Goal: Find contact information: Find contact information

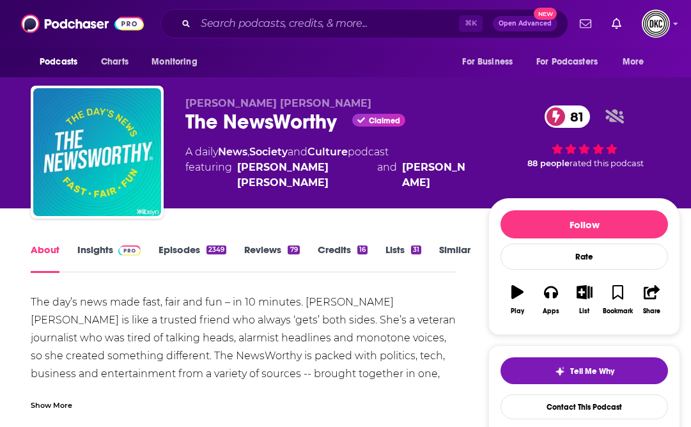
click at [97, 248] on link "Insights" at bounding box center [108, 258] width 63 height 29
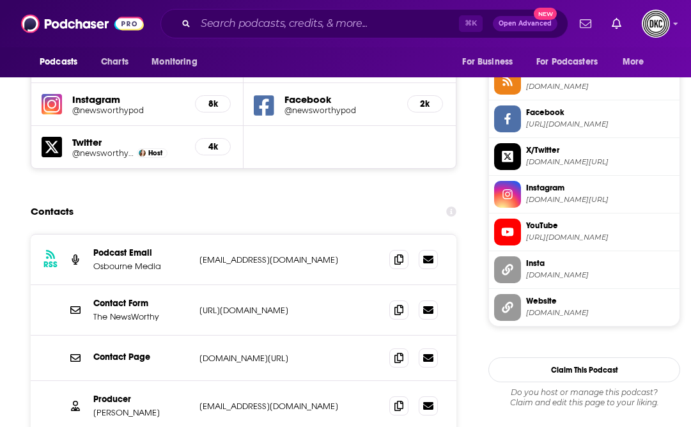
scroll to position [1178, 0]
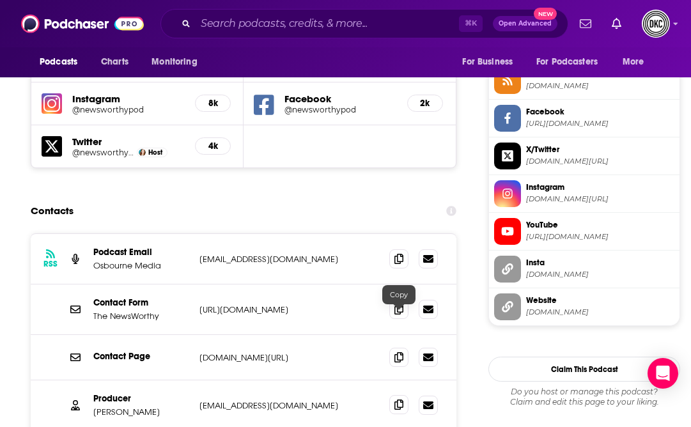
click at [395, 400] on icon at bounding box center [399, 405] width 9 height 10
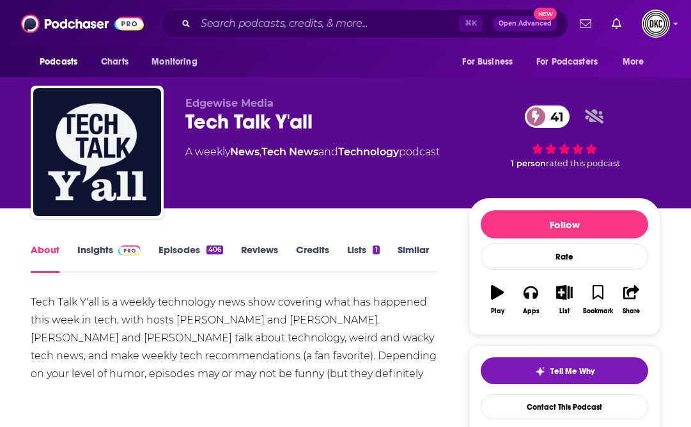
click at [104, 255] on link "Insights" at bounding box center [108, 258] width 63 height 29
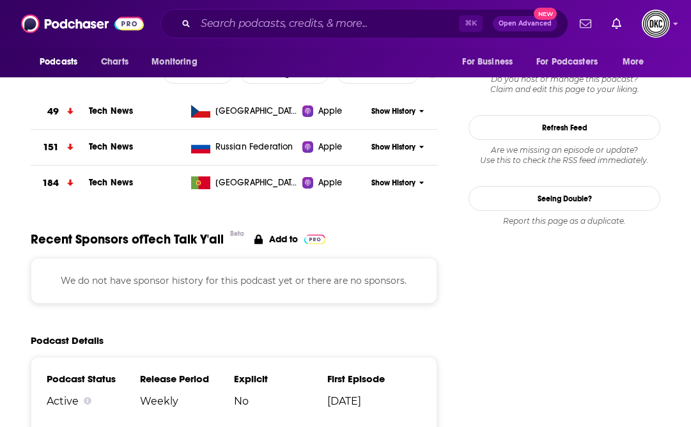
scroll to position [1340, 0]
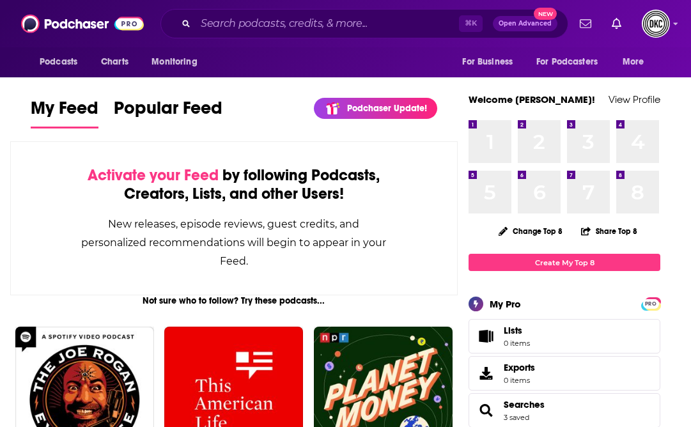
click at [244, 34] on div "⌘ K Open Advanced New" at bounding box center [364, 23] width 408 height 29
click at [244, 17] on input "Search podcasts, credits, & more..." at bounding box center [327, 23] width 263 height 20
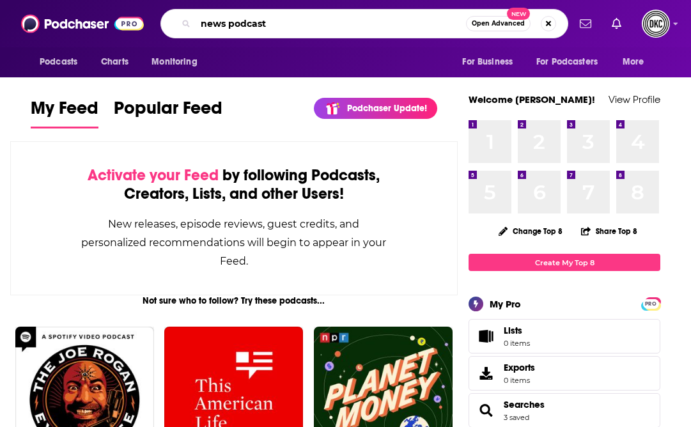
type input "news podcast"
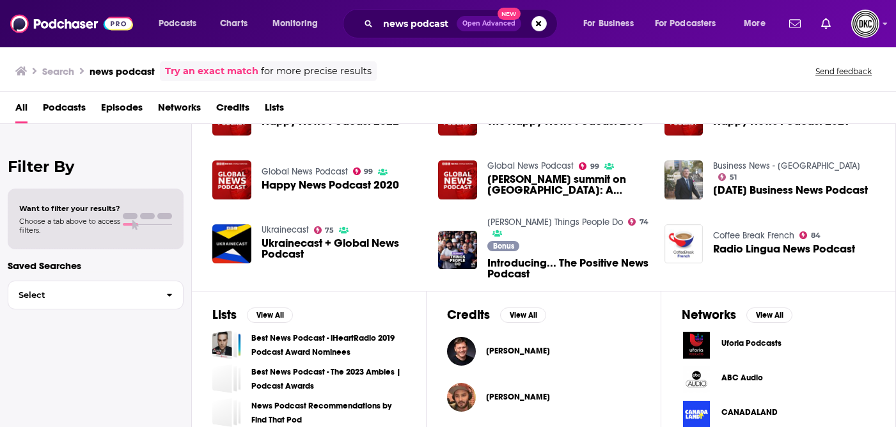
scroll to position [247, 0]
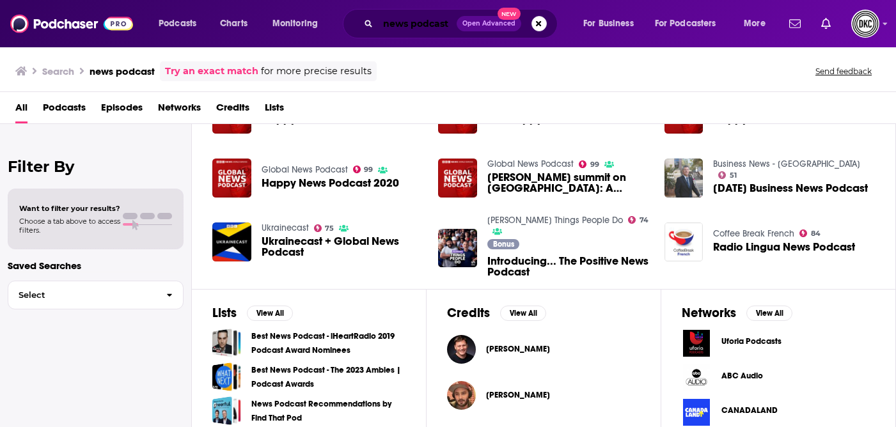
click at [410, 31] on input "news podcast" at bounding box center [417, 23] width 79 height 20
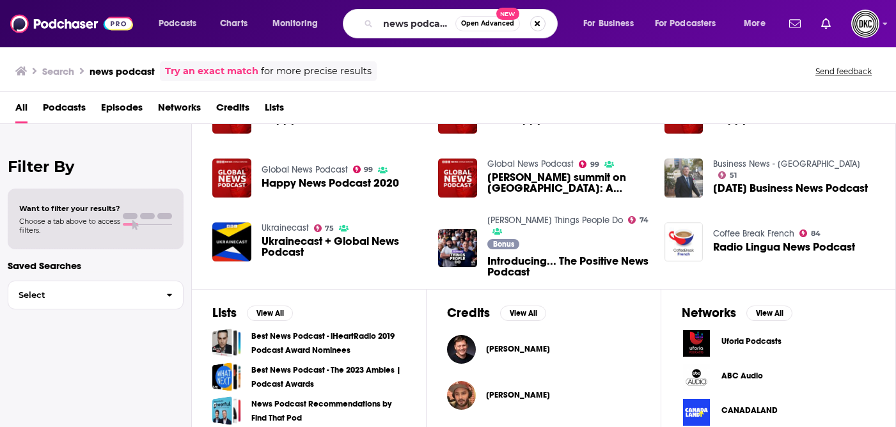
click at [536, 26] on button "Search podcasts, credits, & more..." at bounding box center [537, 23] width 15 height 15
type input "i've had it"
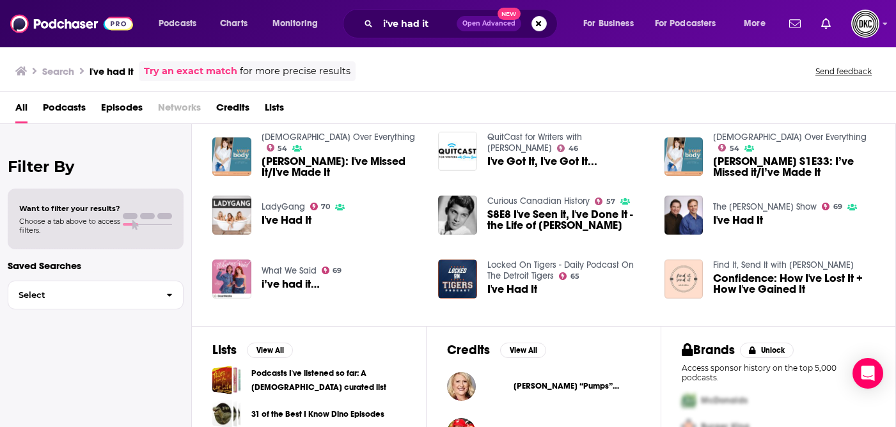
scroll to position [295, 0]
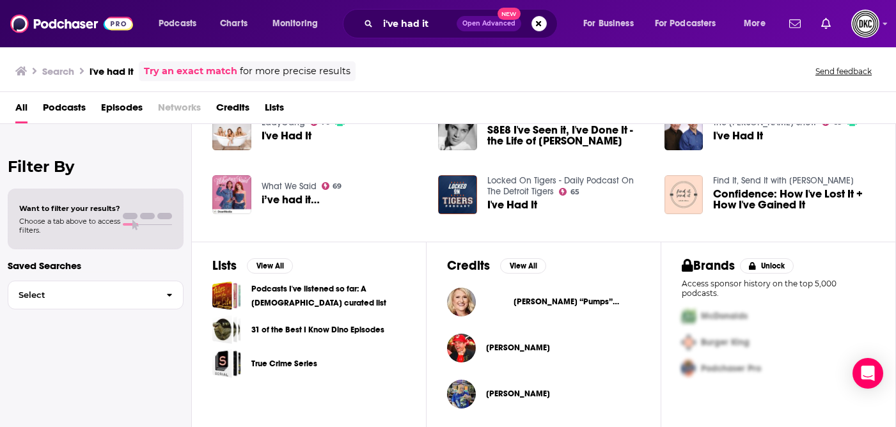
click at [529, 295] on div "Angie “Pumps” Sullivan" at bounding box center [563, 302] width 154 height 26
click at [483, 304] on div "Angie “Pumps” Sullivan" at bounding box center [543, 302] width 193 height 29
click at [459, 299] on img "Angie “Pumps” Sullivan" at bounding box center [461, 302] width 29 height 29
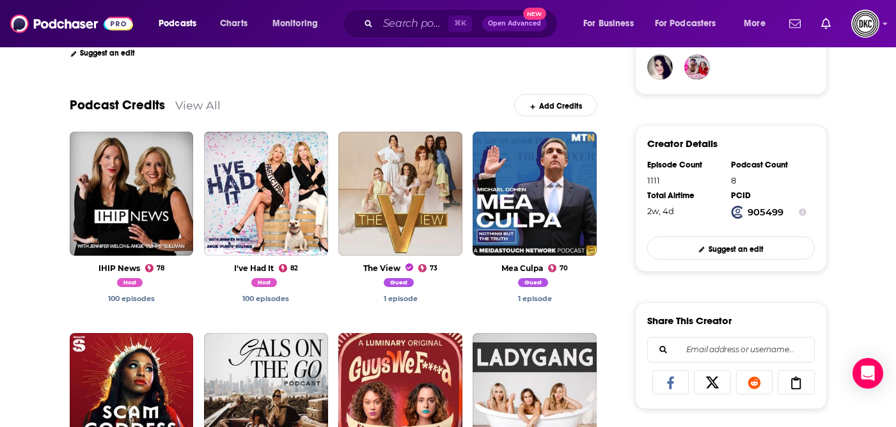
scroll to position [341, 0]
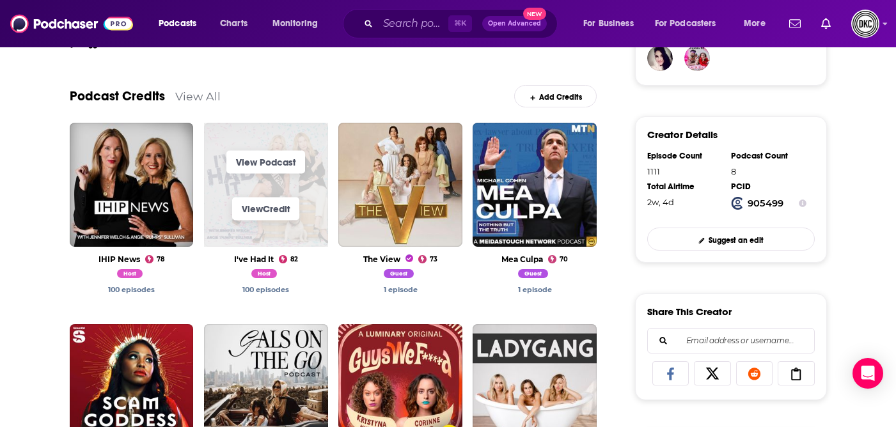
click at [296, 135] on span "View Podcast View Credit" at bounding box center [266, 185] width 124 height 124
click at [282, 164] on link "View Podcast" at bounding box center [265, 161] width 79 height 23
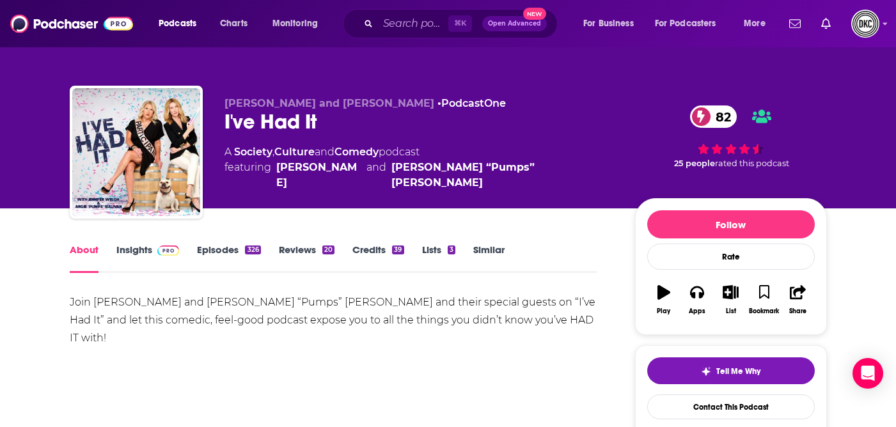
click at [133, 251] on link "Insights" at bounding box center [147, 258] width 63 height 29
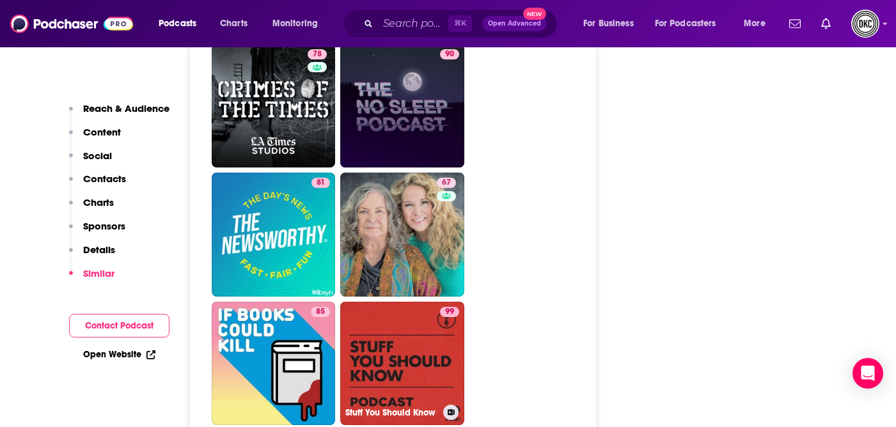
scroll to position [4879, 0]
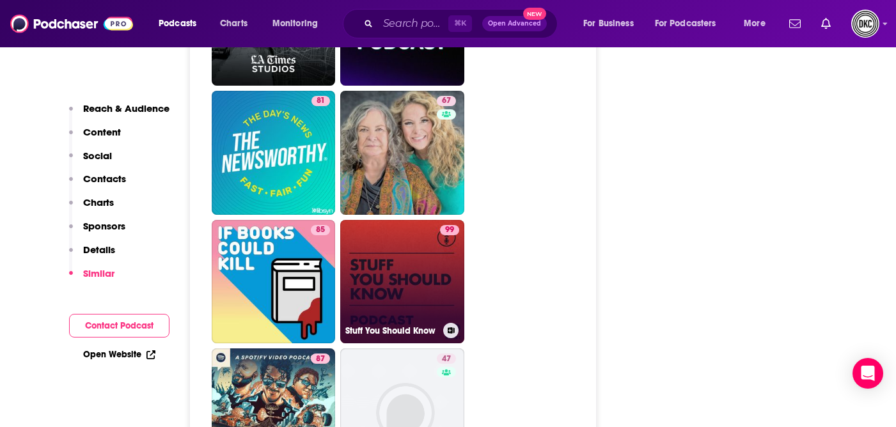
click at [385, 223] on link "99 Stuff You Should Know" at bounding box center [402, 282] width 124 height 124
type input "https://www.podchaser.com/podcasts/stuff-you-should-know-8201"
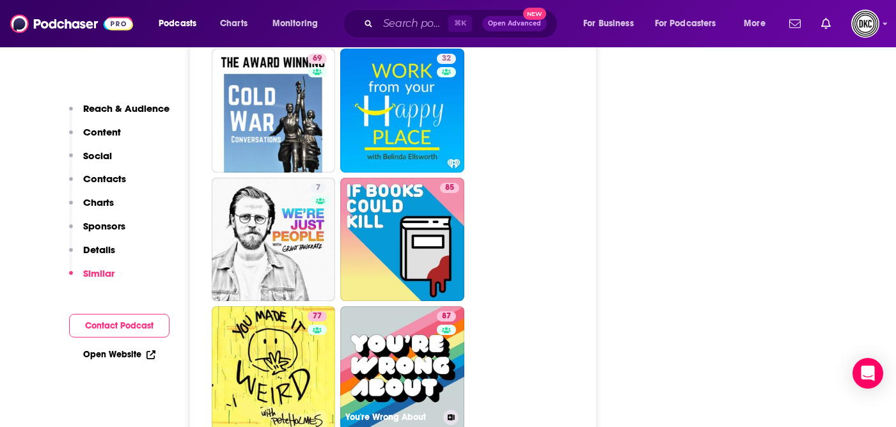
scroll to position [6490, 0]
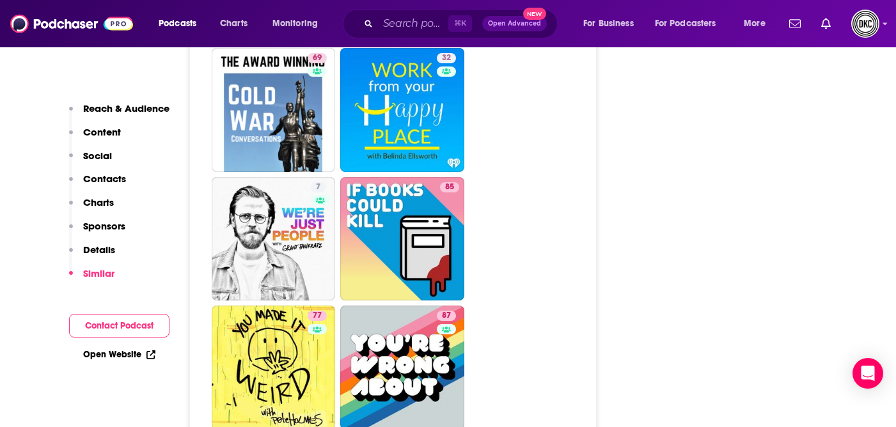
click at [118, 171] on div "Reach & Audience Content Social Contacts Charts Sponsors Details Similar" at bounding box center [119, 196] width 100 height 188
click at [118, 177] on p "Contacts" at bounding box center [104, 179] width 43 height 12
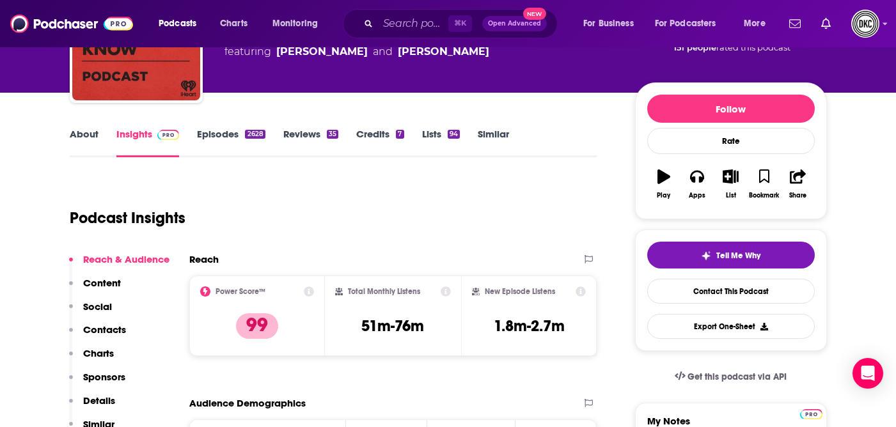
scroll to position [116, 0]
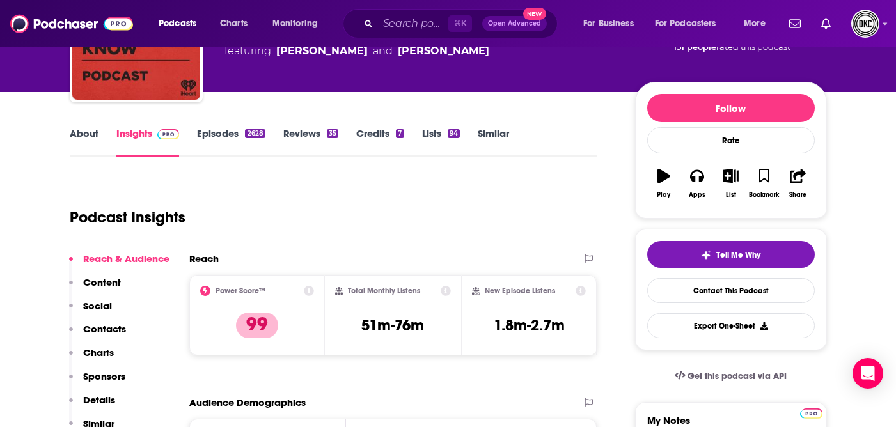
click at [82, 128] on link "About" at bounding box center [84, 141] width 29 height 29
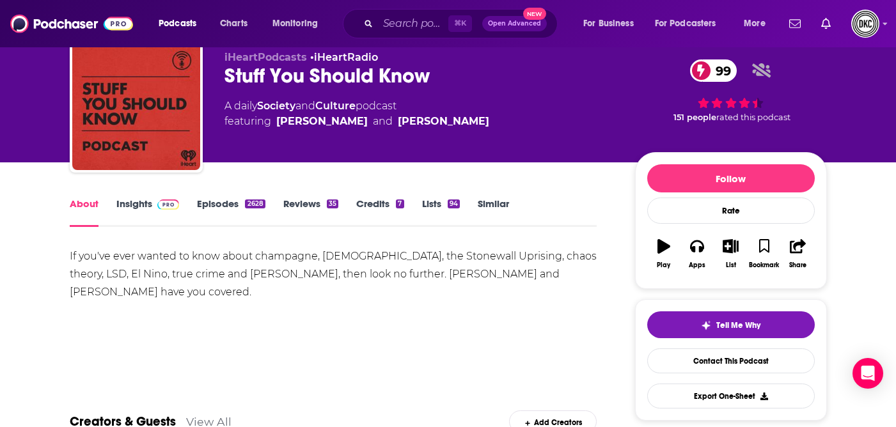
scroll to position [96, 0]
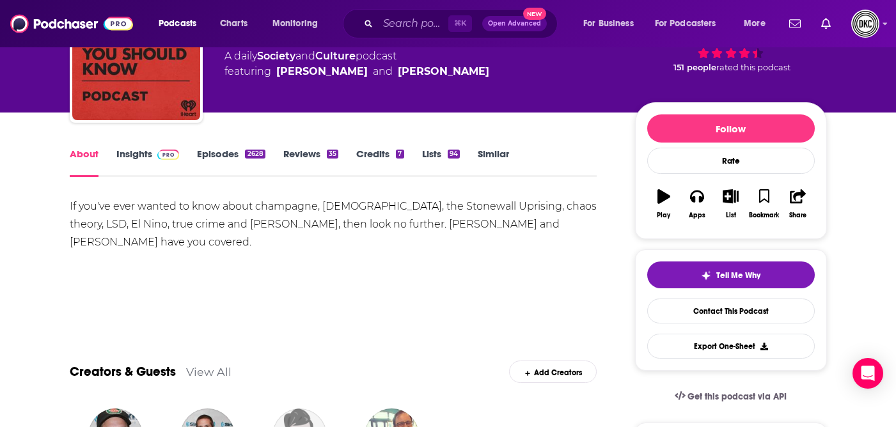
click at [119, 153] on link "Insights" at bounding box center [147, 162] width 63 height 29
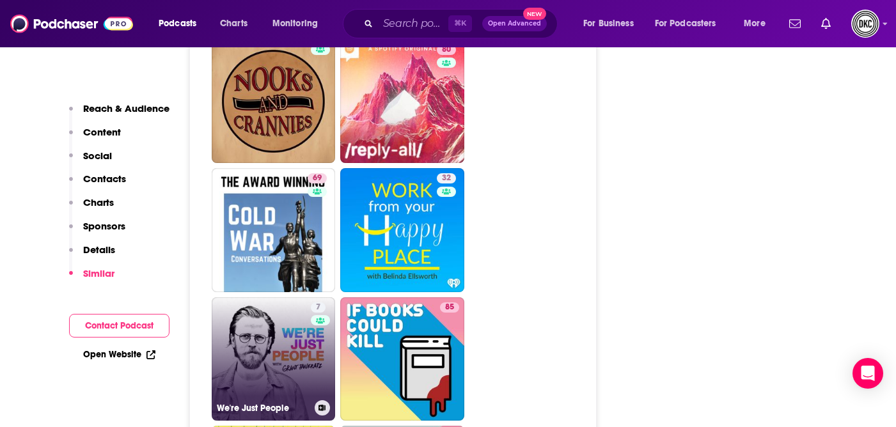
scroll to position [6382, 0]
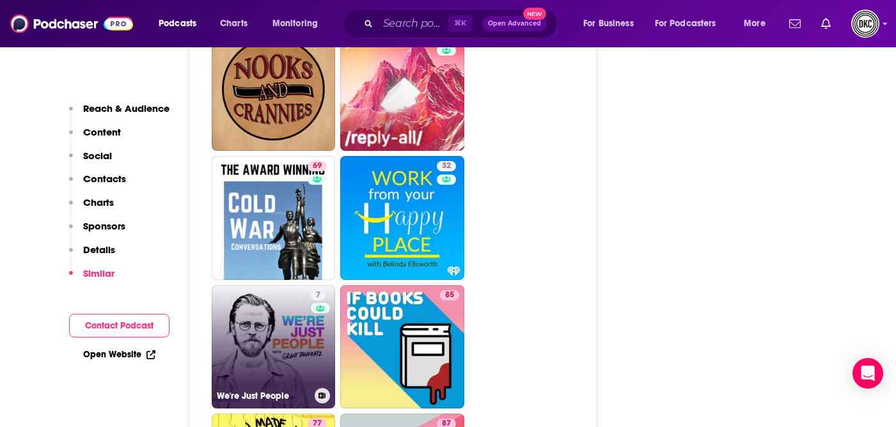
click at [270, 299] on link "7 We're Just People" at bounding box center [274, 347] width 124 height 124
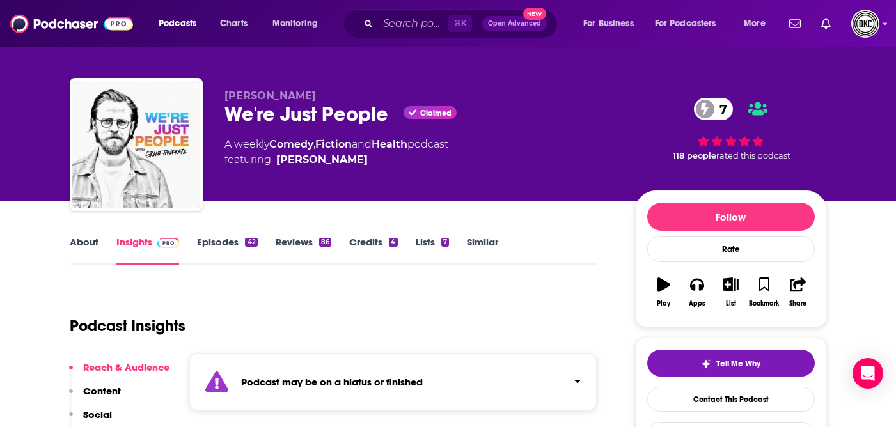
scroll to position [22, 0]
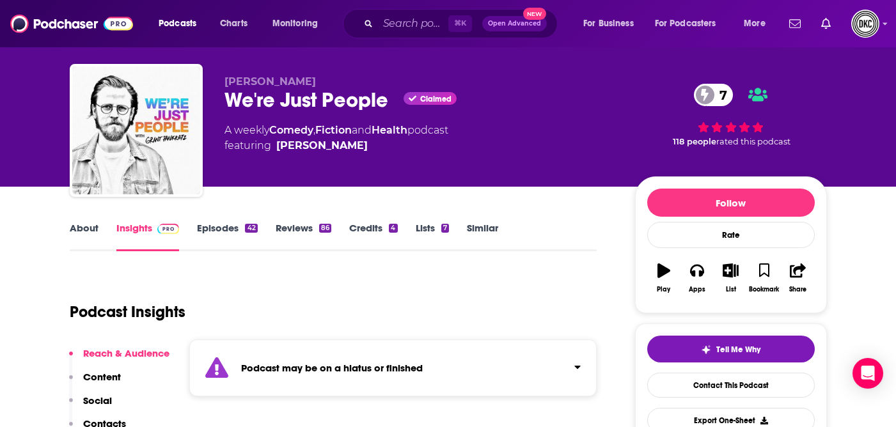
type input "https://www.podchaser.com/podcasts/stuff-you-should-know-8201"
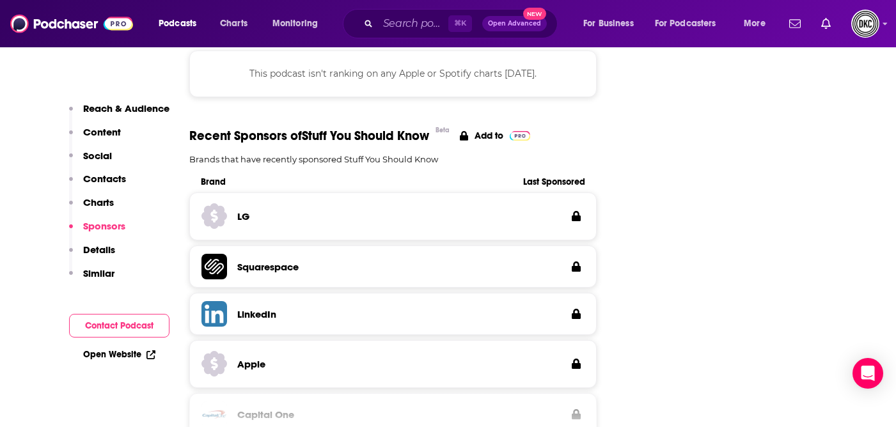
scroll to position [2012, 0]
